Goal: Task Accomplishment & Management: Complete application form

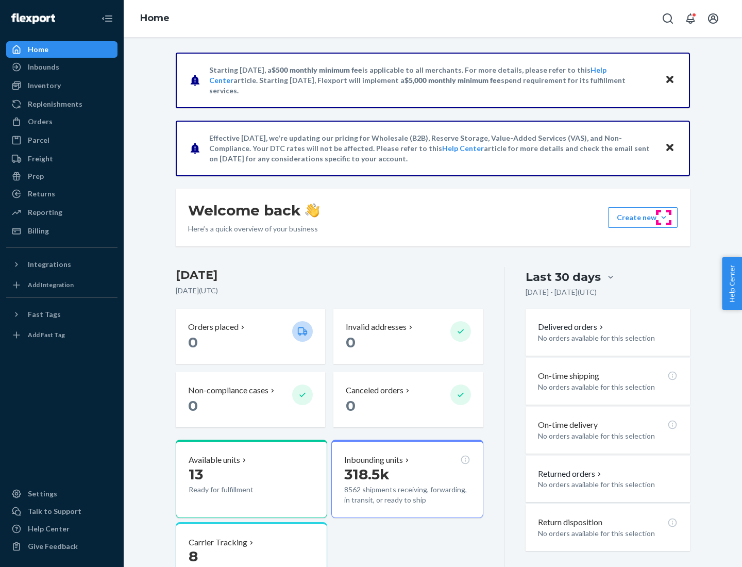
click at [664, 218] on button "Create new Create new inbound Create new order Create new product" at bounding box center [643, 217] width 70 height 21
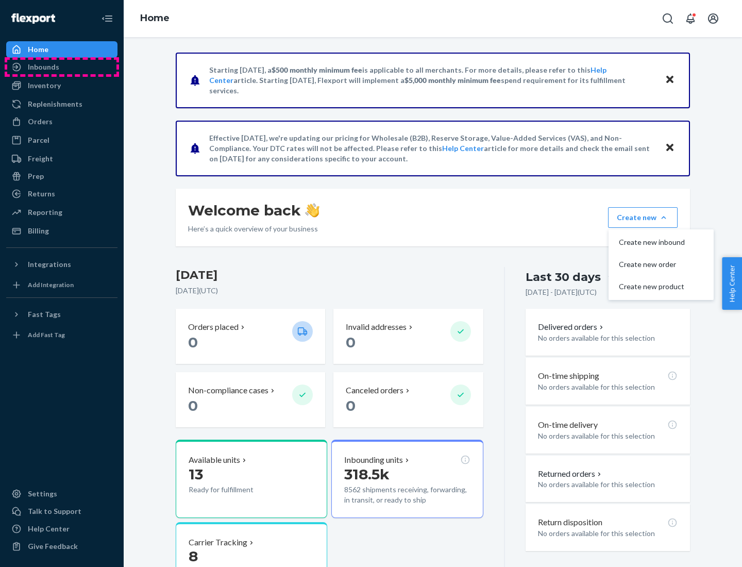
click at [62, 67] on div "Inbounds" at bounding box center [61, 67] width 109 height 14
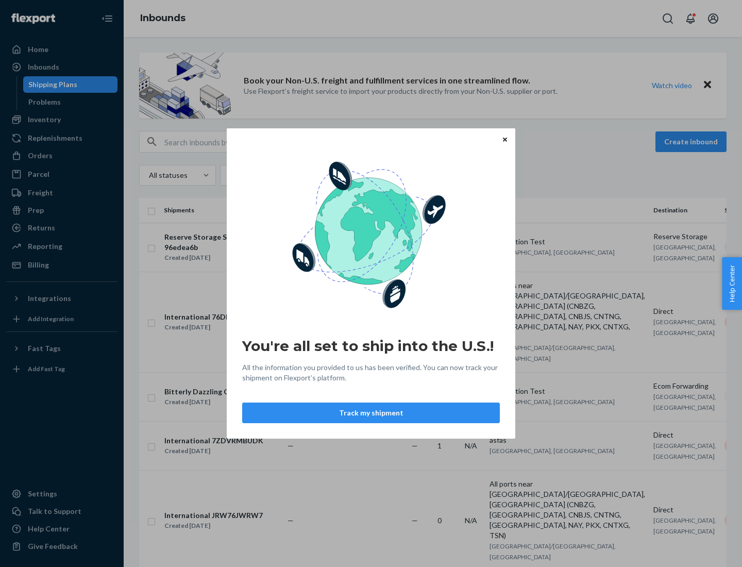
click at [371, 413] on button "Track my shipment" at bounding box center [371, 413] width 258 height 21
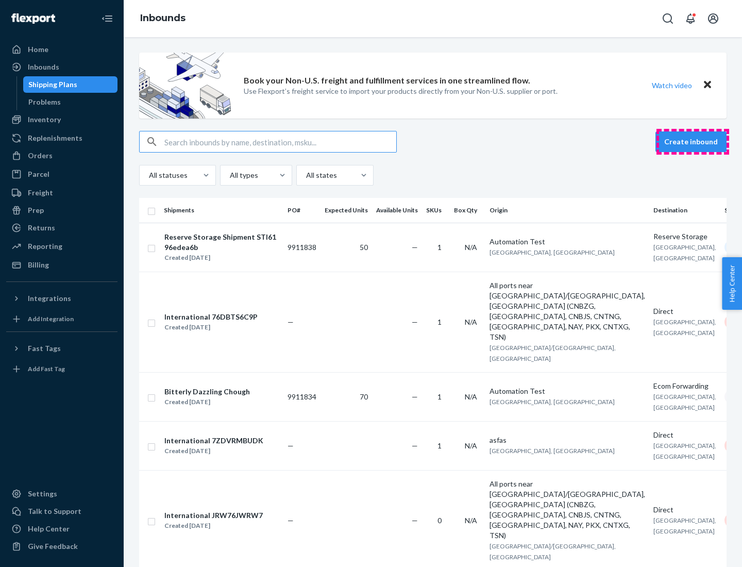
click at [693, 142] on button "Create inbound" at bounding box center [691, 141] width 71 height 21
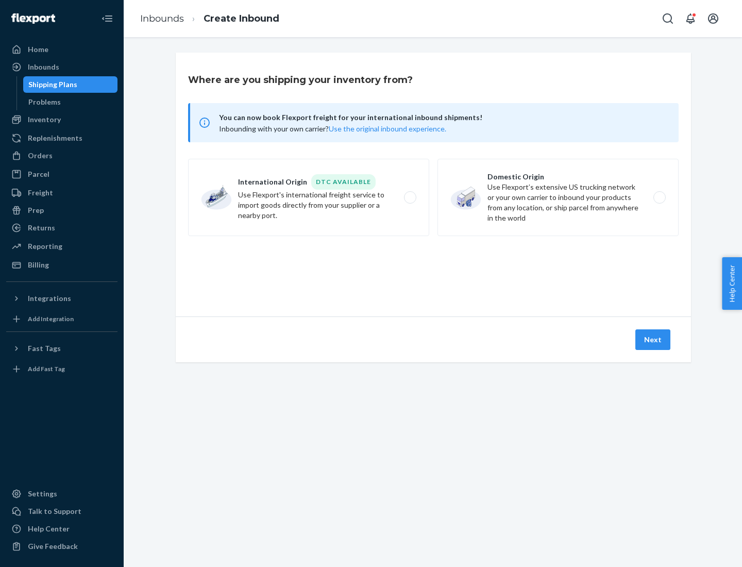
click at [309, 197] on label "International Origin DTC Available Use Flexport's international freight service…" at bounding box center [308, 197] width 241 height 77
click at [410, 197] on input "International Origin DTC Available Use Flexport's international freight service…" at bounding box center [413, 197] width 7 height 7
radio input "true"
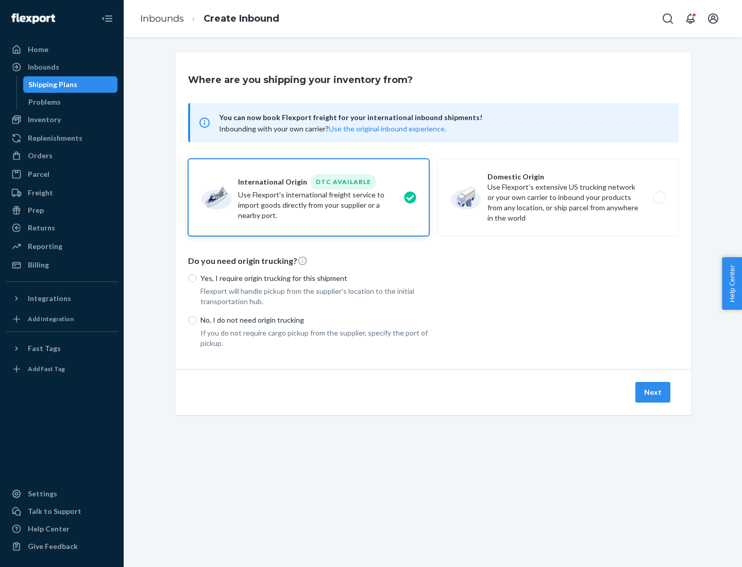
click at [315, 320] on p "No, I do not need origin trucking" at bounding box center [314, 320] width 229 height 10
click at [196, 320] on input "No, I do not need origin trucking" at bounding box center [192, 320] width 8 height 8
radio input "true"
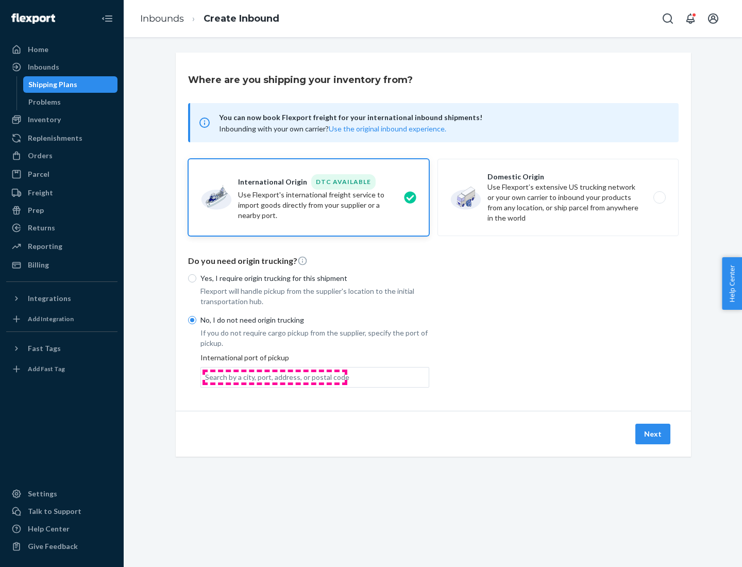
click at [275, 377] on div "Search by a city, port, address, or postal code" at bounding box center [277, 377] width 144 height 10
click at [206, 377] on input "Search by a city, port, address, or postal code" at bounding box center [205, 377] width 1 height 10
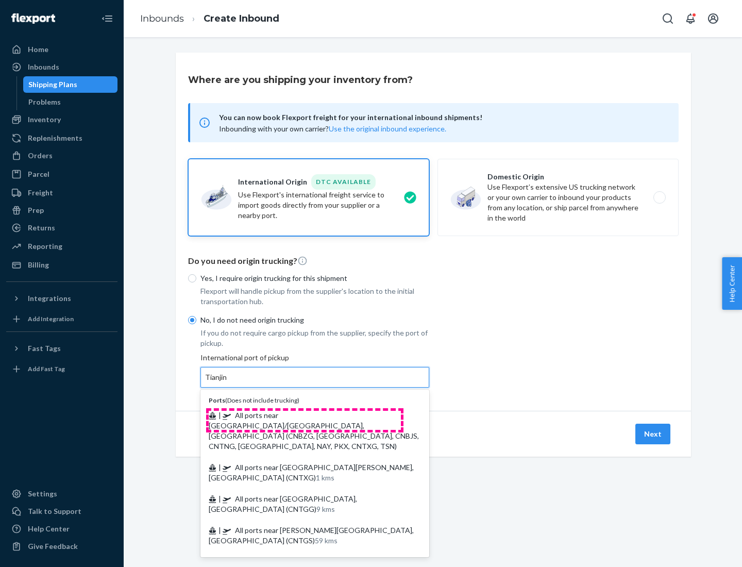
click at [305, 415] on span "| All ports near [GEOGRAPHIC_DATA]/[GEOGRAPHIC_DATA], [GEOGRAPHIC_DATA] (CNBZG,…" at bounding box center [314, 431] width 210 height 40
click at [228, 382] on input "Tianjin" at bounding box center [216, 377] width 23 height 10
type input "All ports near [GEOGRAPHIC_DATA]/[GEOGRAPHIC_DATA], [GEOGRAPHIC_DATA] (CNBZG, […"
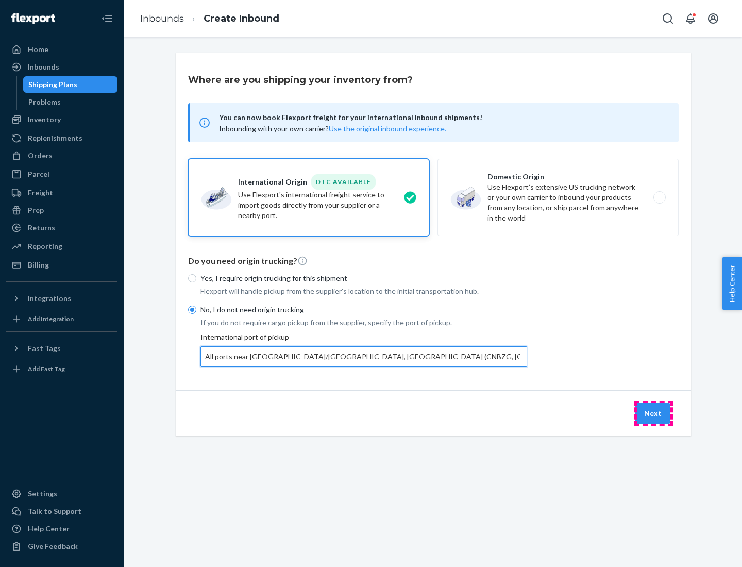
click at [654, 413] on button "Next" at bounding box center [652, 413] width 35 height 21
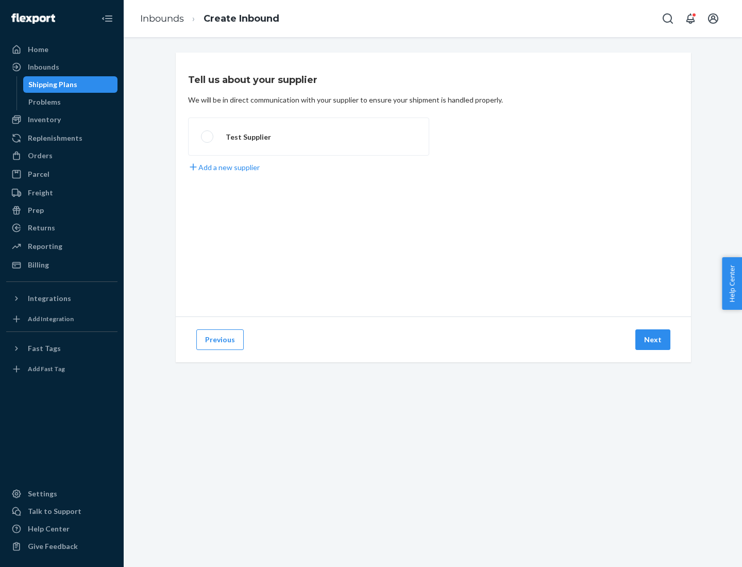
click at [309, 137] on label "Test Supplier" at bounding box center [308, 137] width 241 height 38
click at [208, 137] on input "Test Supplier" at bounding box center [204, 136] width 7 height 7
radio input "true"
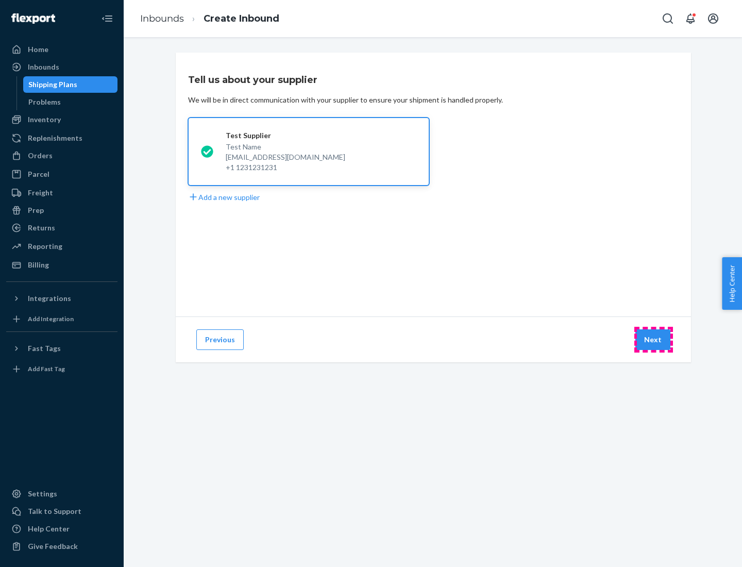
click at [654, 340] on button "Next" at bounding box center [652, 339] width 35 height 21
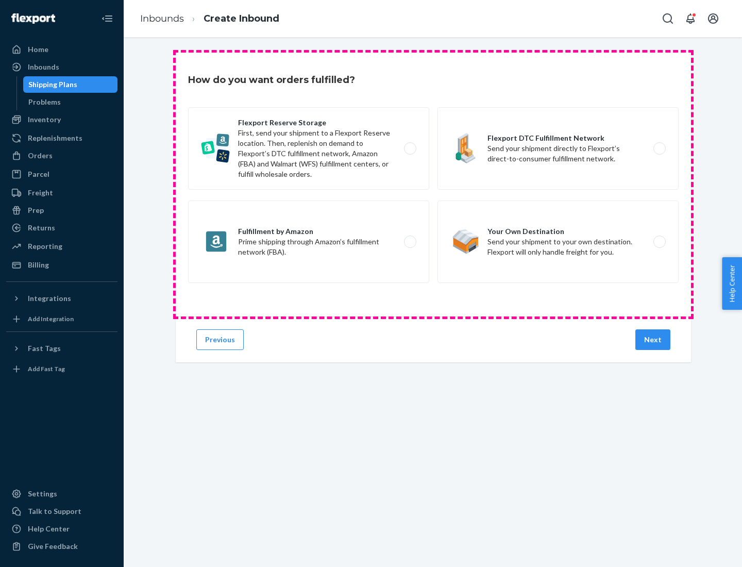
click at [433, 185] on div "Flexport Reserve Storage First, send your shipment to a Flexport Reserve locati…" at bounding box center [433, 196] width 491 height 178
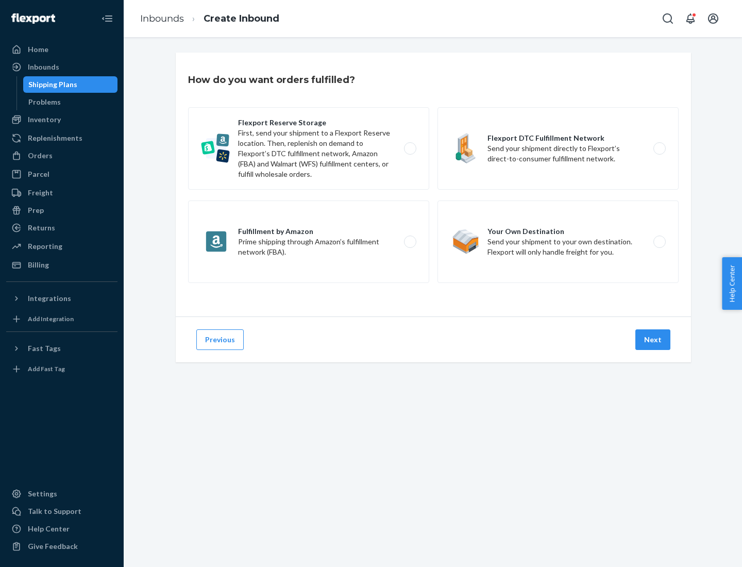
click at [558, 148] on label "Flexport DTC Fulfillment Network Send your shipment directly to Flexport’s dire…" at bounding box center [558, 148] width 241 height 82
click at [659, 148] on input "Flexport DTC Fulfillment Network Send your shipment directly to Flexport’s dire…" at bounding box center [662, 148] width 7 height 7
radio input "true"
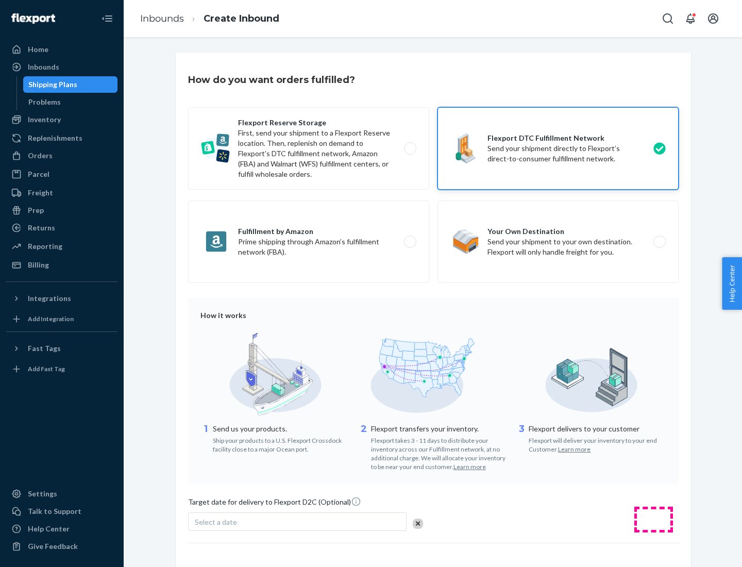
scroll to position [76, 0]
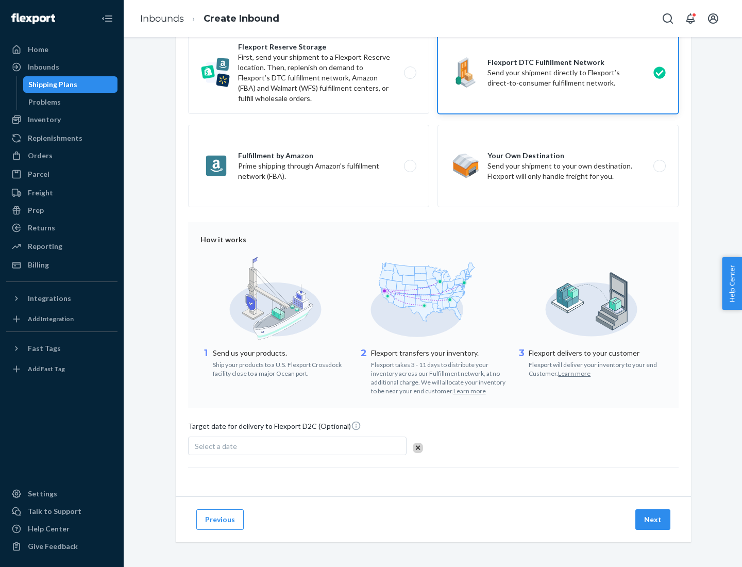
click at [654, 519] on button "Next" at bounding box center [652, 519] width 35 height 21
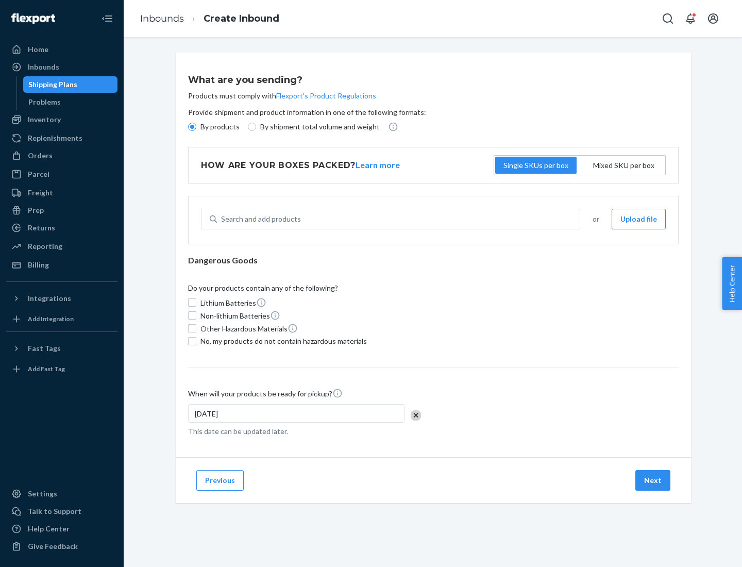
click at [219, 127] on p "By products" at bounding box center [219, 127] width 39 height 10
click at [196, 127] on input "By products" at bounding box center [192, 127] width 8 height 8
click at [259, 219] on div "Search and add products" at bounding box center [261, 219] width 80 height 10
click at [222, 219] on input "Search and add products" at bounding box center [221, 219] width 1 height 10
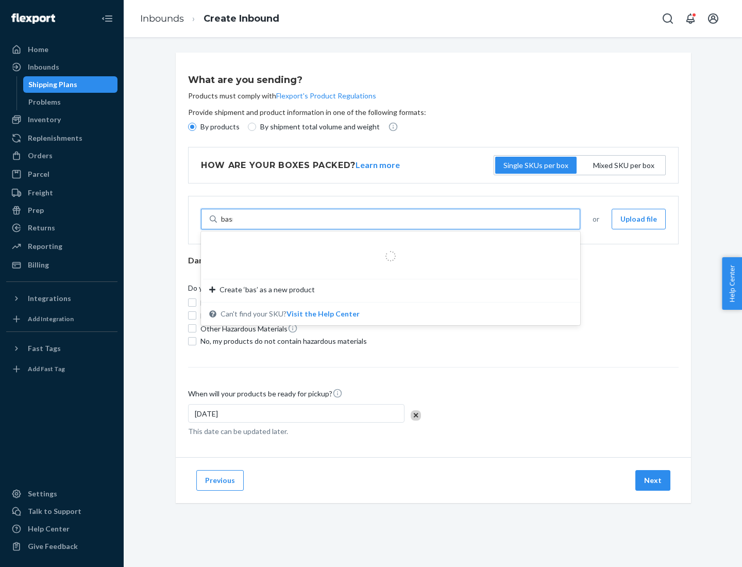
type input "basic"
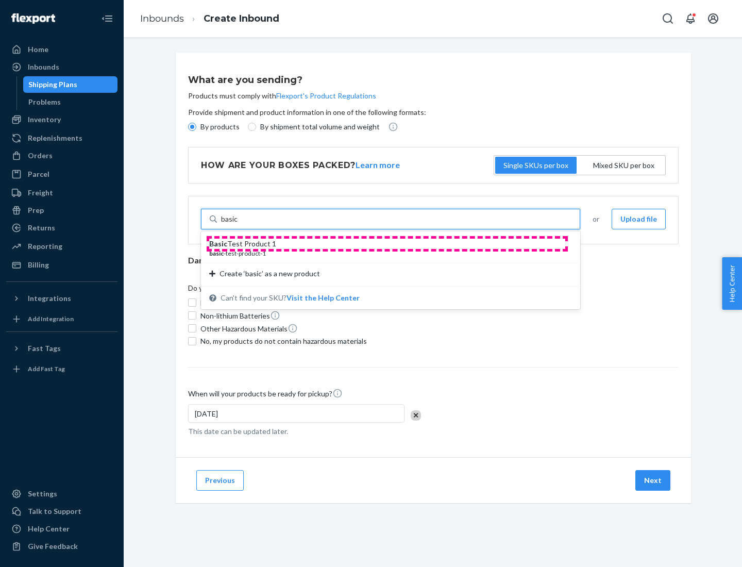
click at [387, 244] on div "Basic Test Product 1" at bounding box center [386, 244] width 355 height 10
click at [238, 224] on input "basic" at bounding box center [229, 219] width 17 height 10
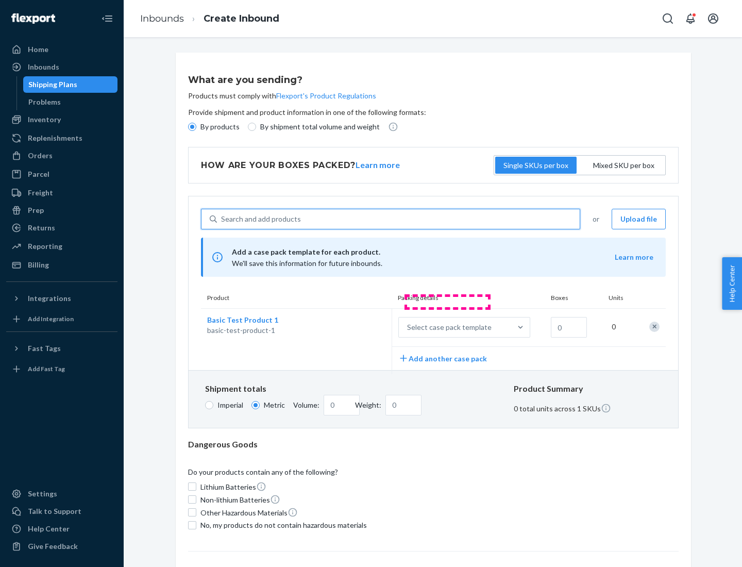
scroll to position [25, 0]
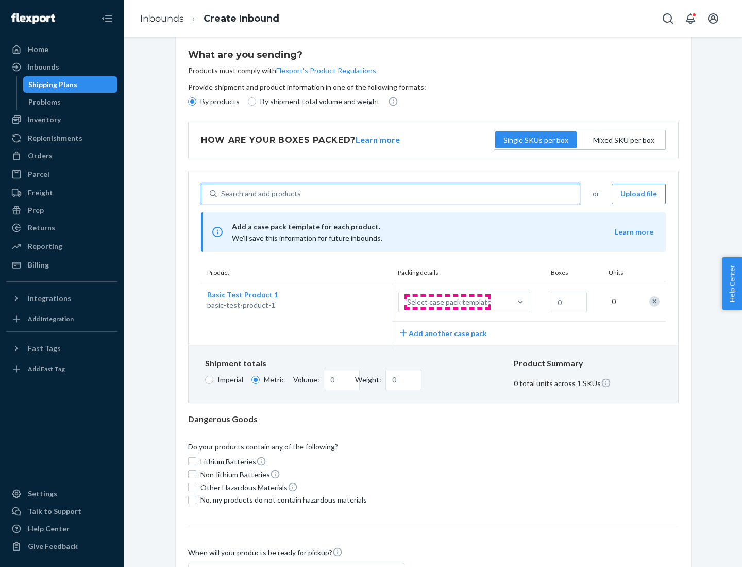
click at [447, 302] on div "Select case pack template" at bounding box center [449, 302] width 85 height 10
click at [356, 302] on input "Select case pack template" at bounding box center [356, 302] width 0 height 0
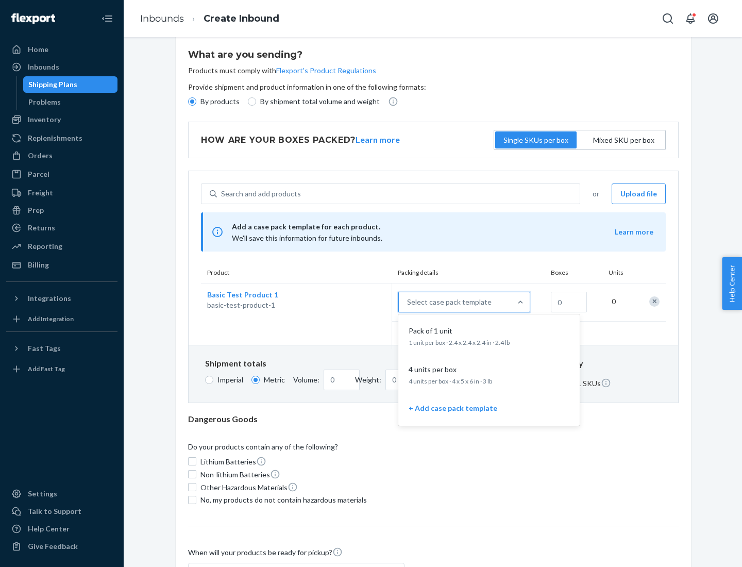
scroll to position [59, 0]
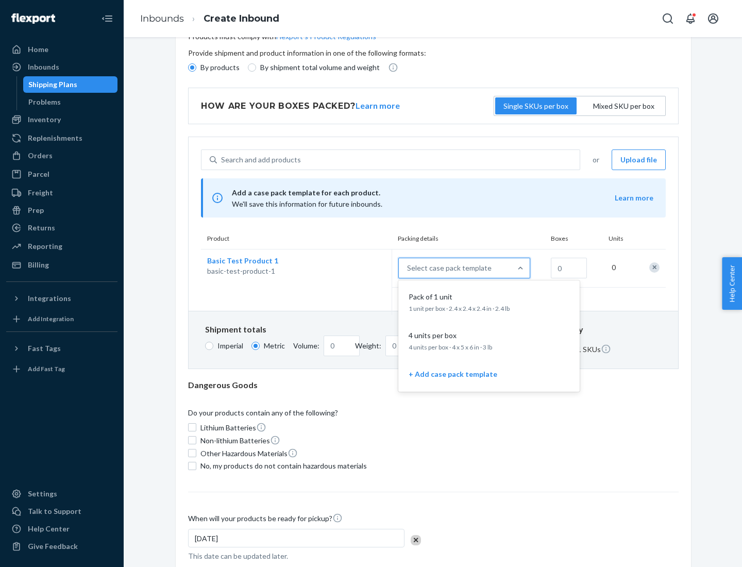
click at [489, 302] on div "Pack of 1 unit" at bounding box center [487, 297] width 165 height 10
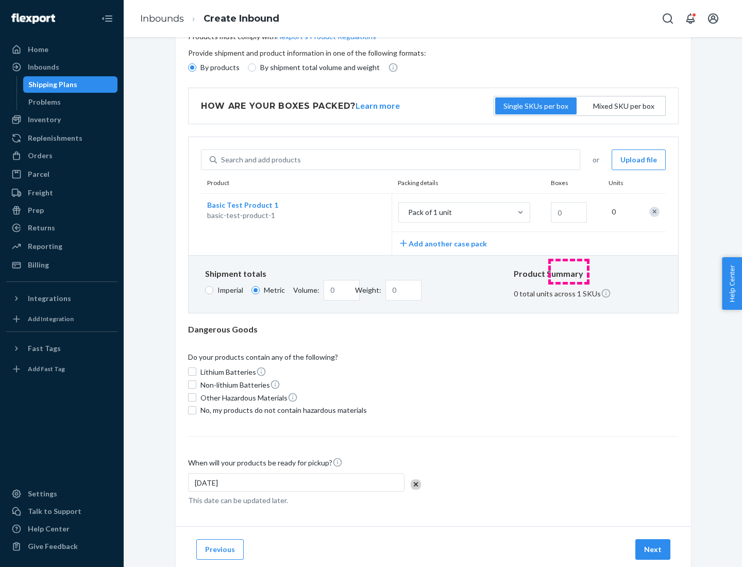
scroll to position [0, 0]
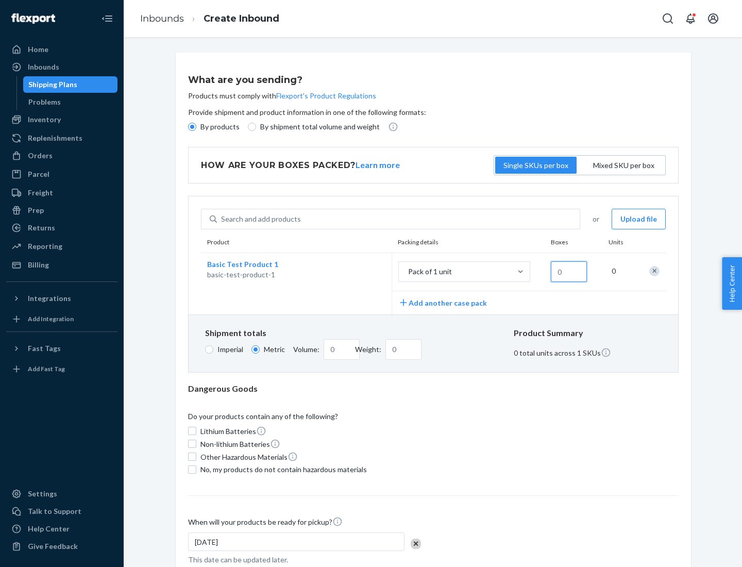
type input "1.09"
type input "1"
type input "10.89"
type input "10"
type input "0.02"
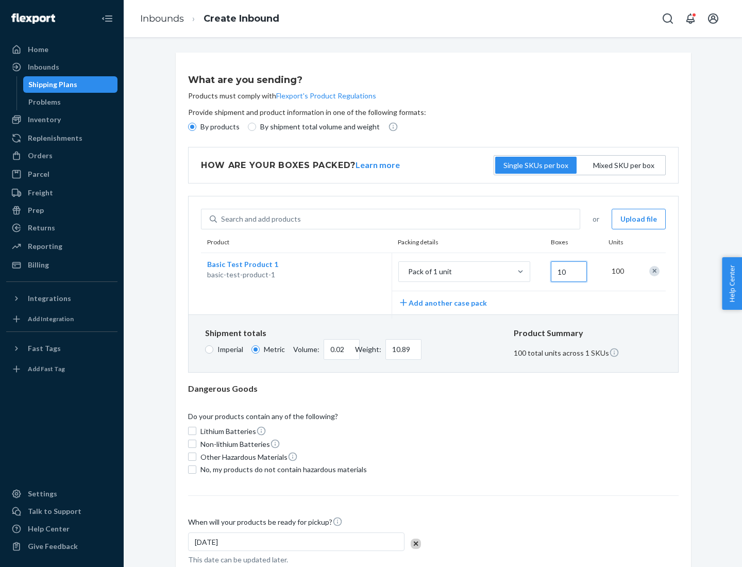
type input "108.86"
type input "1000"
type input "0.23"
type input "1088.62"
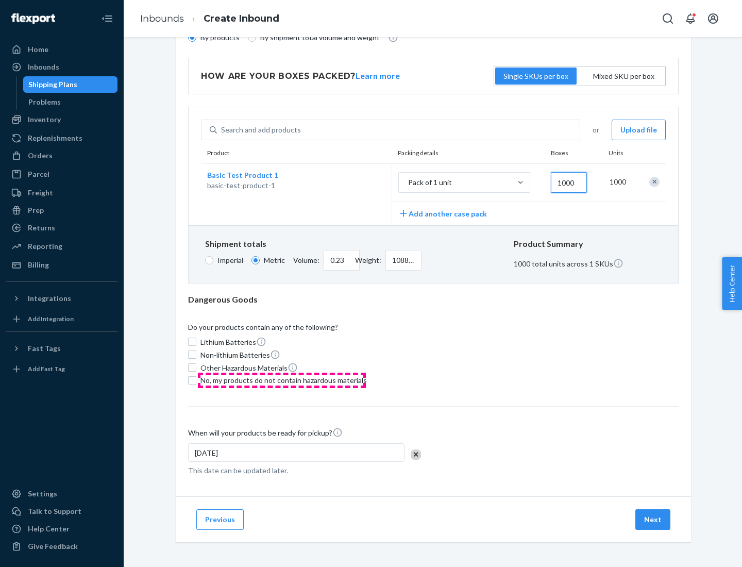
type input "1000"
click at [282, 380] on span "No, my products do not contain hazardous materials" at bounding box center [283, 380] width 166 height 10
click at [196, 380] on input "No, my products do not contain hazardous materials" at bounding box center [192, 380] width 8 height 8
checkbox input "true"
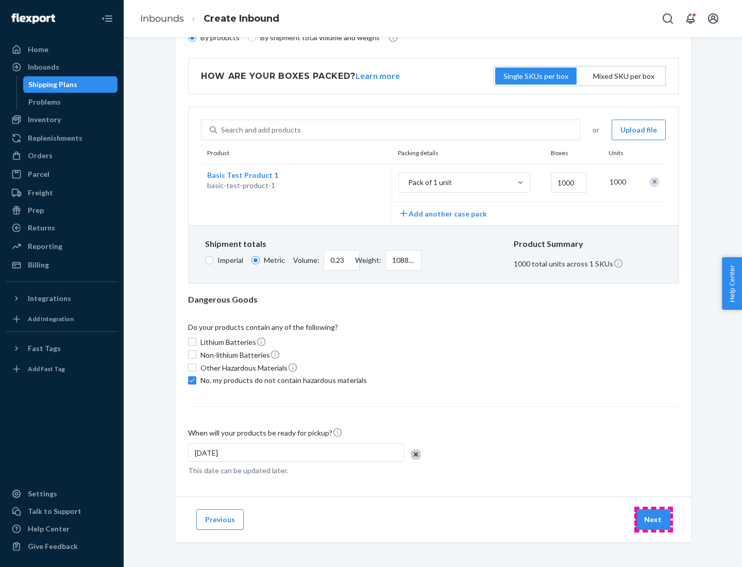
click at [654, 519] on button "Next" at bounding box center [652, 519] width 35 height 21
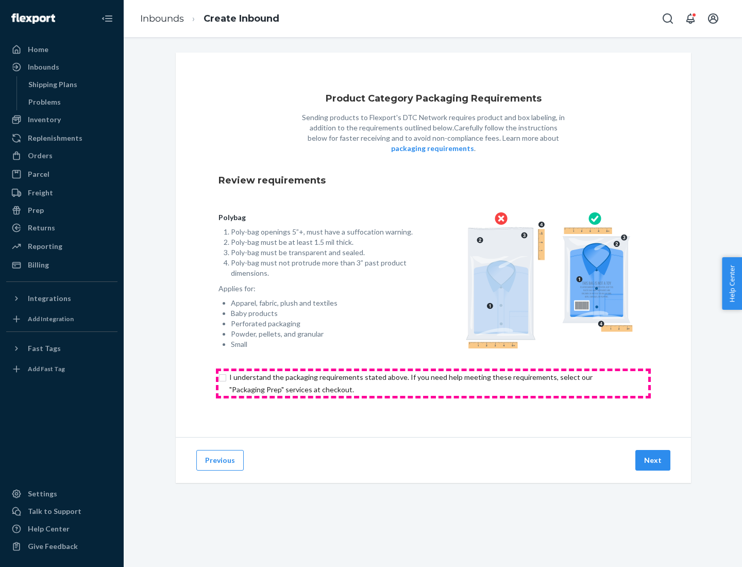
click at [433, 383] on input "checkbox" at bounding box center [434, 383] width 430 height 25
checkbox input "true"
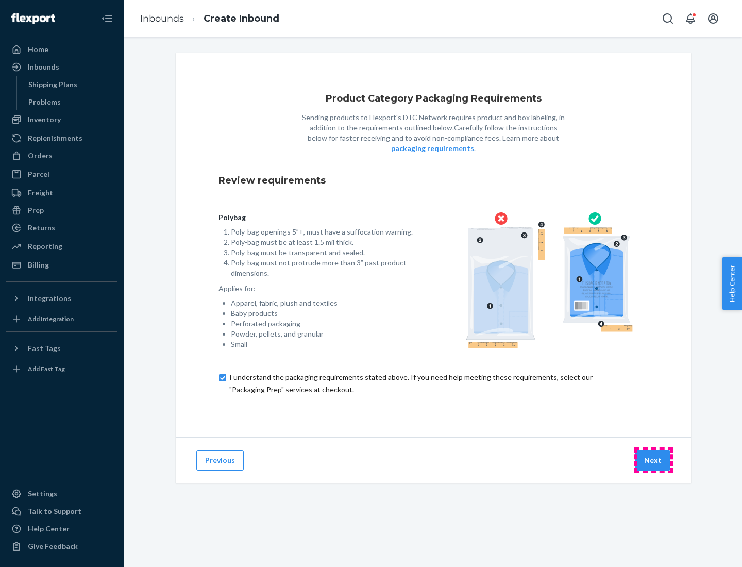
click at [654, 460] on button "Next" at bounding box center [652, 460] width 35 height 21
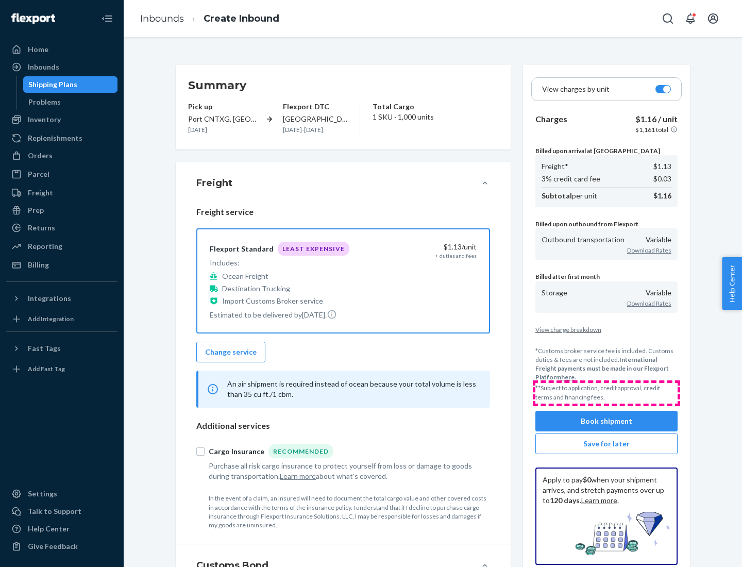
scroll to position [119, 0]
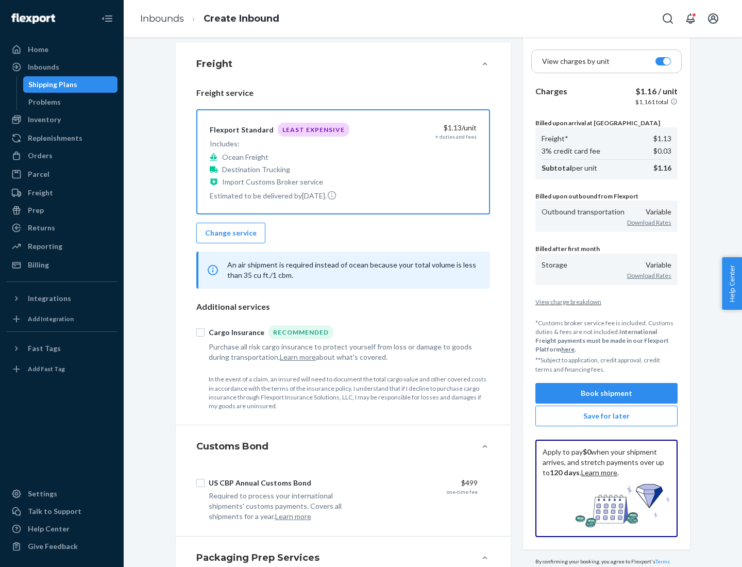
click at [607, 393] on button "Book shipment" at bounding box center [607, 393] width 142 height 21
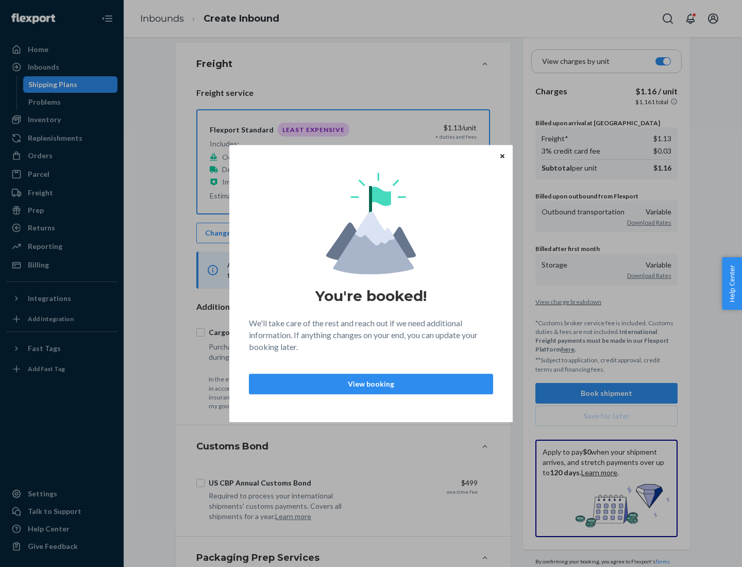
click at [371, 383] on p "View booking" at bounding box center [371, 384] width 227 height 10
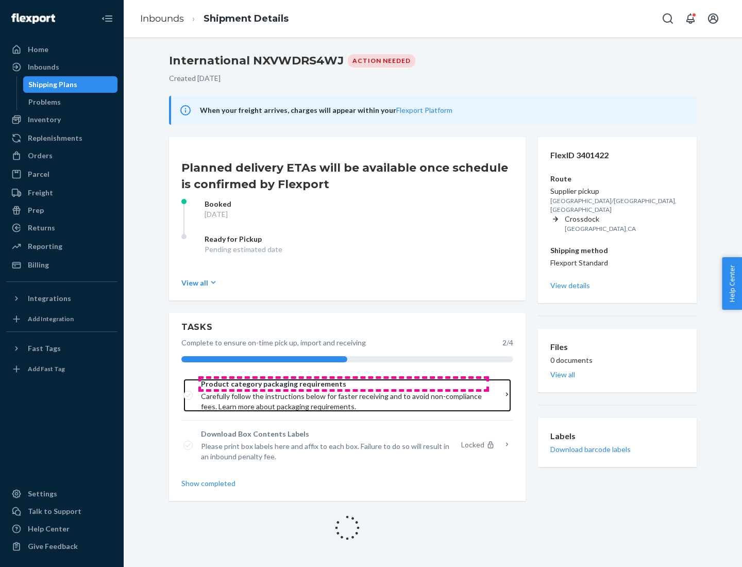
click at [344, 384] on span "Product category packaging requirements" at bounding box center [344, 384] width 286 height 10
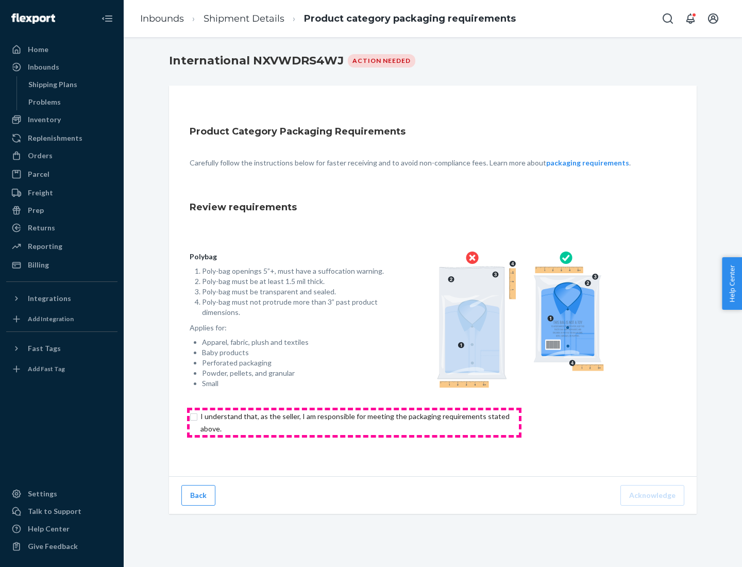
click at [354, 422] on input "checkbox" at bounding box center [361, 422] width 343 height 25
checkbox input "true"
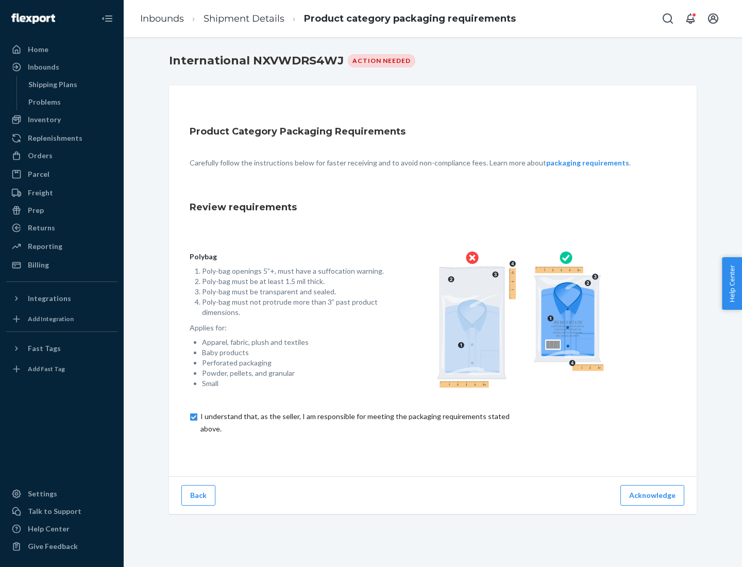
click at [654, 495] on button "Acknowledge" at bounding box center [653, 495] width 64 height 21
